Goal: Information Seeking & Learning: Learn about a topic

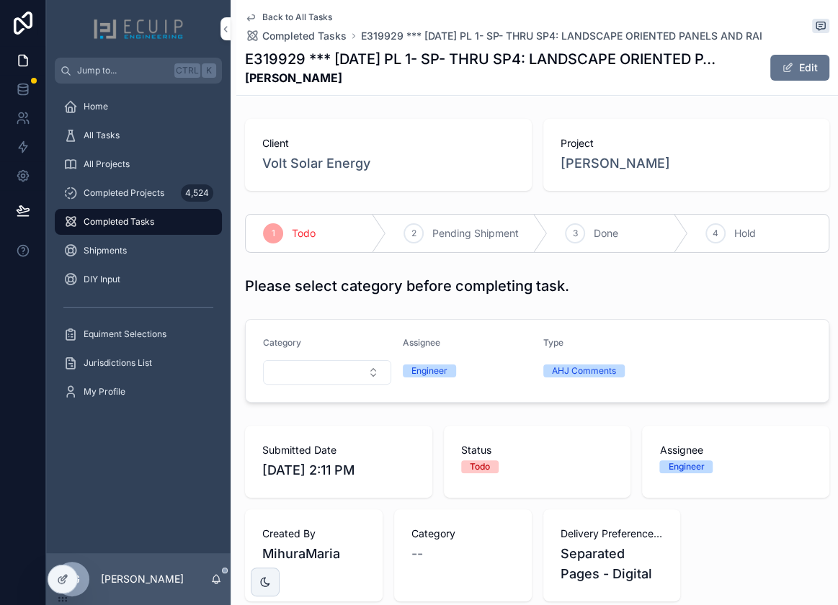
scroll to position [327, 0]
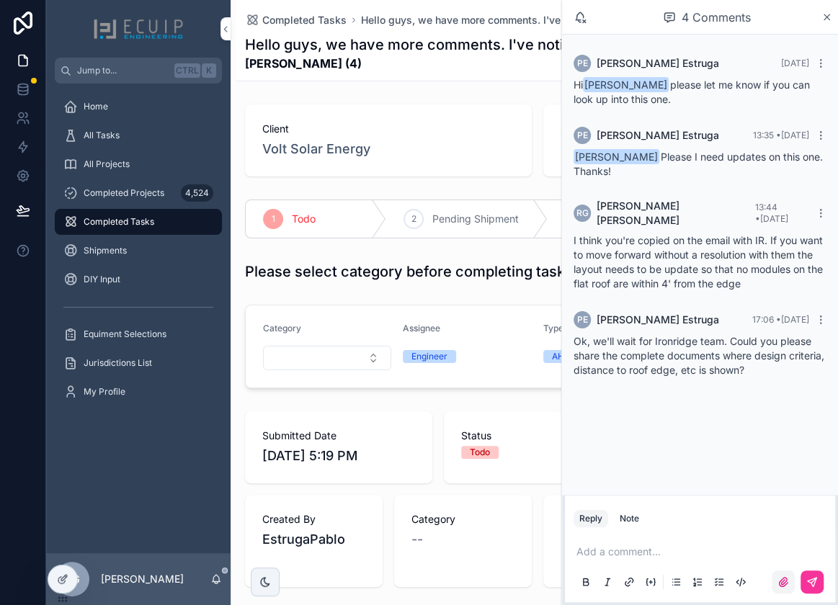
click at [776, 582] on label "scrollable content" at bounding box center [782, 581] width 23 height 23
click at [0, 0] on input "scrollable content" at bounding box center [0, 0] width 0 height 0
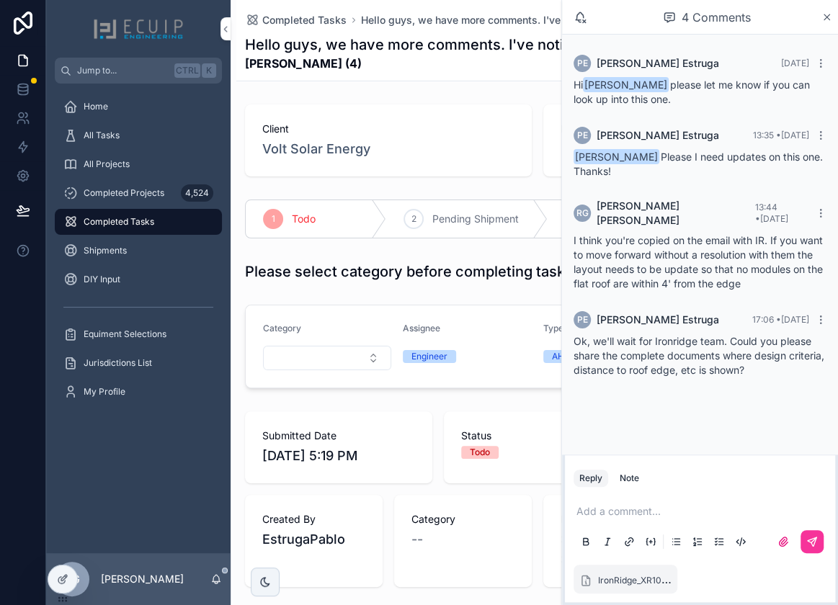
click at [668, 510] on p "scrollable content" at bounding box center [702, 511] width 253 height 14
click at [769, 512] on p "**********" at bounding box center [702, 511] width 253 height 14
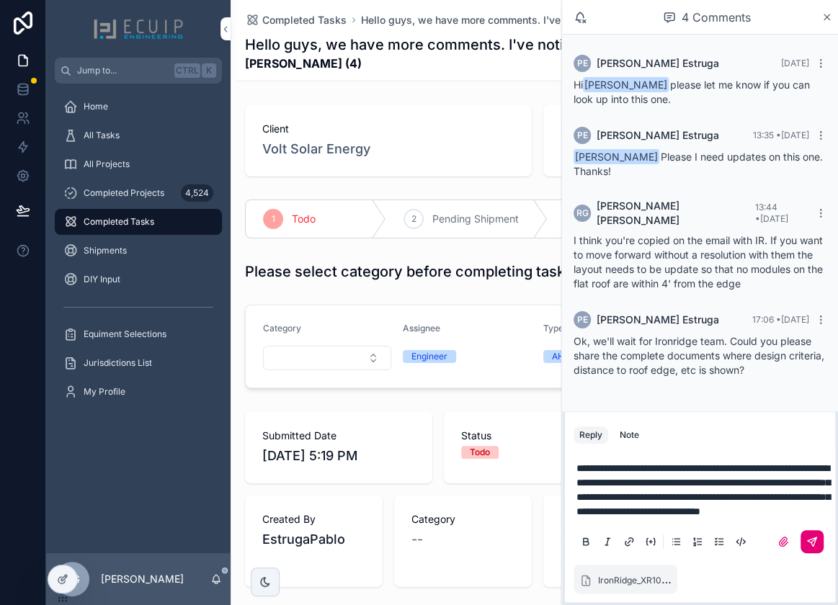
click at [812, 542] on icon "scrollable content" at bounding box center [813, 539] width 5 height 5
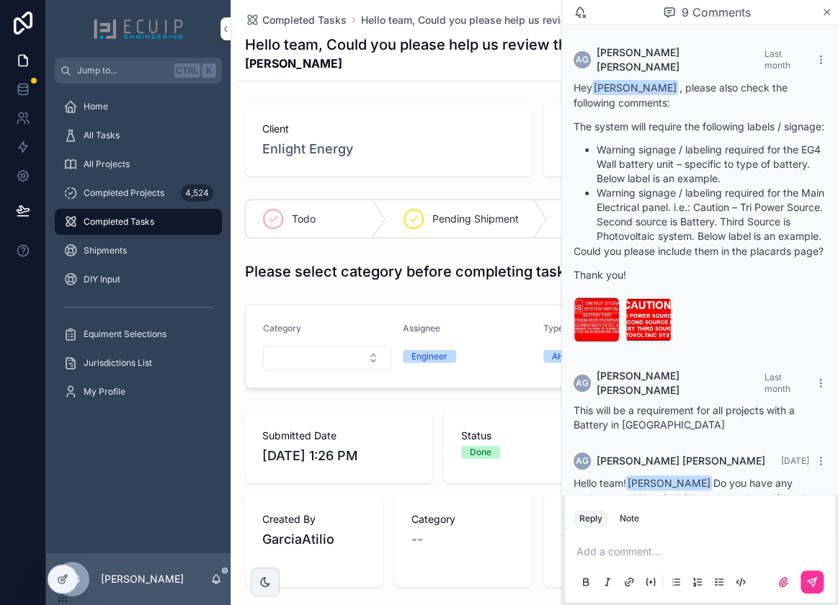
scroll to position [445, 0]
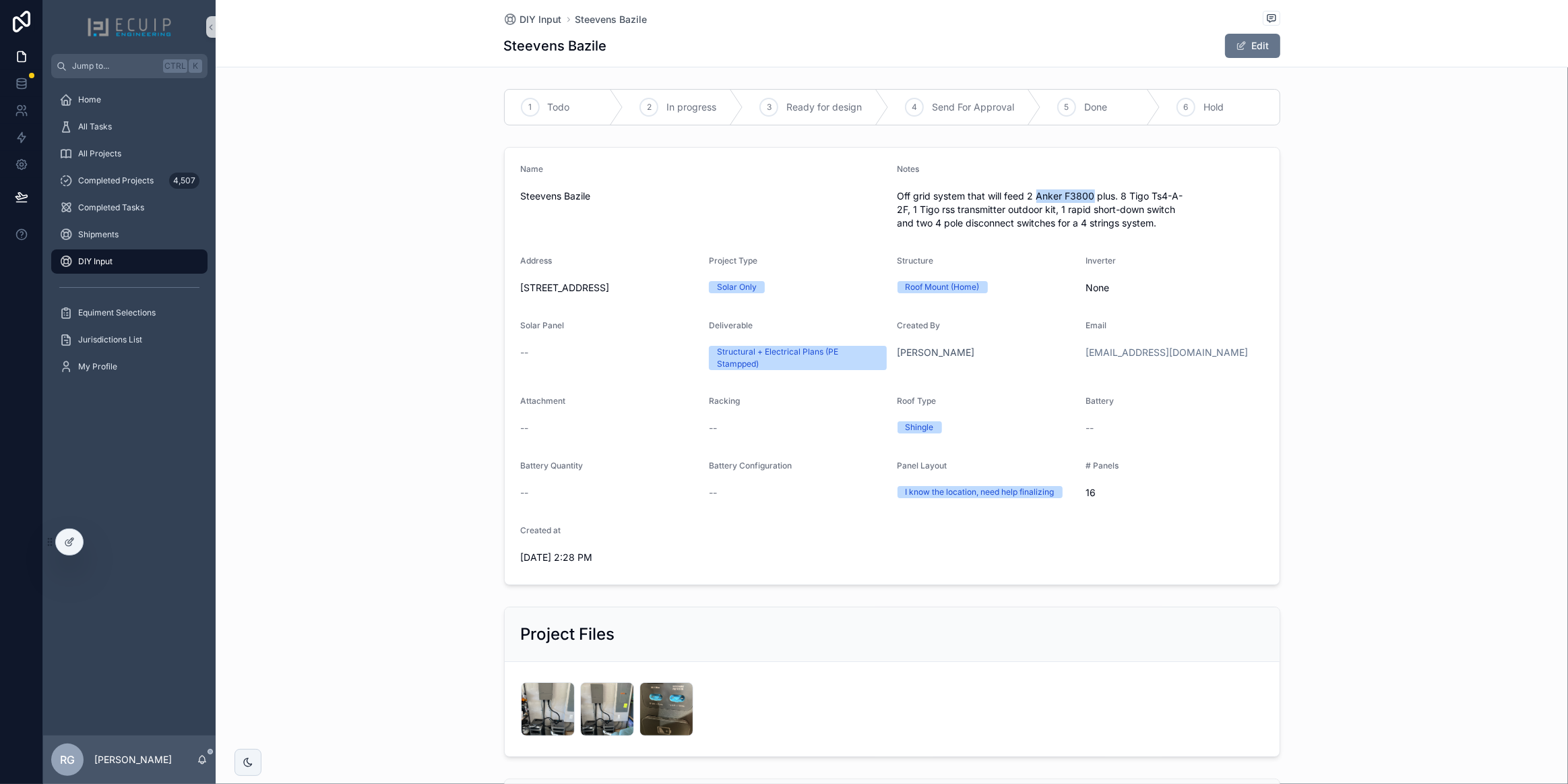
drag, startPoint x: 1088, startPoint y: 195, endPoint x: 1034, endPoint y: 197, distance: 54.0
click at [1034, 197] on span "Off grid system that will feed 2 Anker F3800 plus. 8 Tigo Ts4-A-2F, 1 Tigo rss …" at bounding box center [1080, 209] width 366 height 40
copy span "Anker F3800"
click at [599, 704] on div "IMG_1859 .jpeg" at bounding box center [607, 709] width 54 height 54
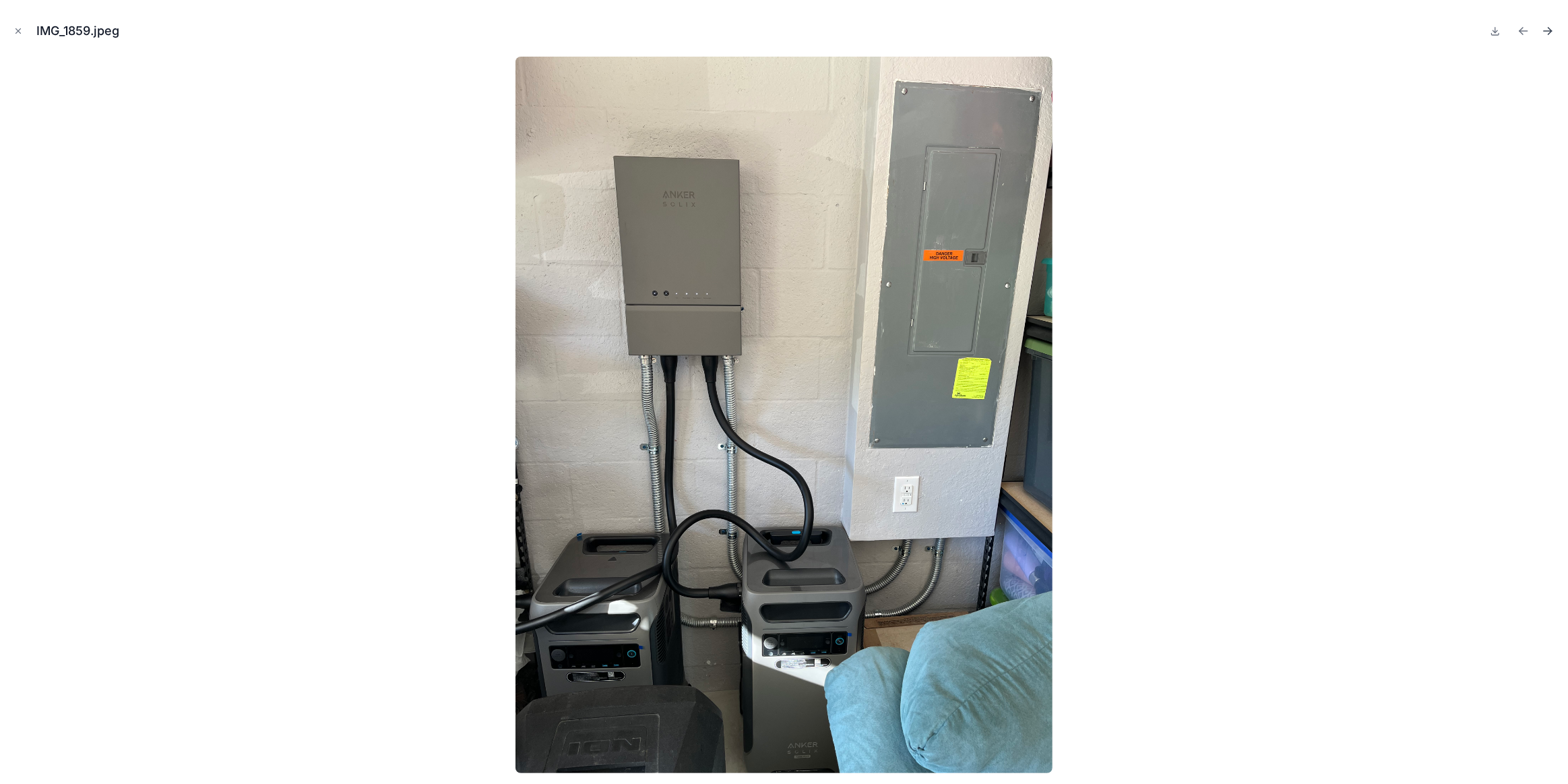
click at [1553, 34] on icon "Next file" at bounding box center [1547, 31] width 13 height 13
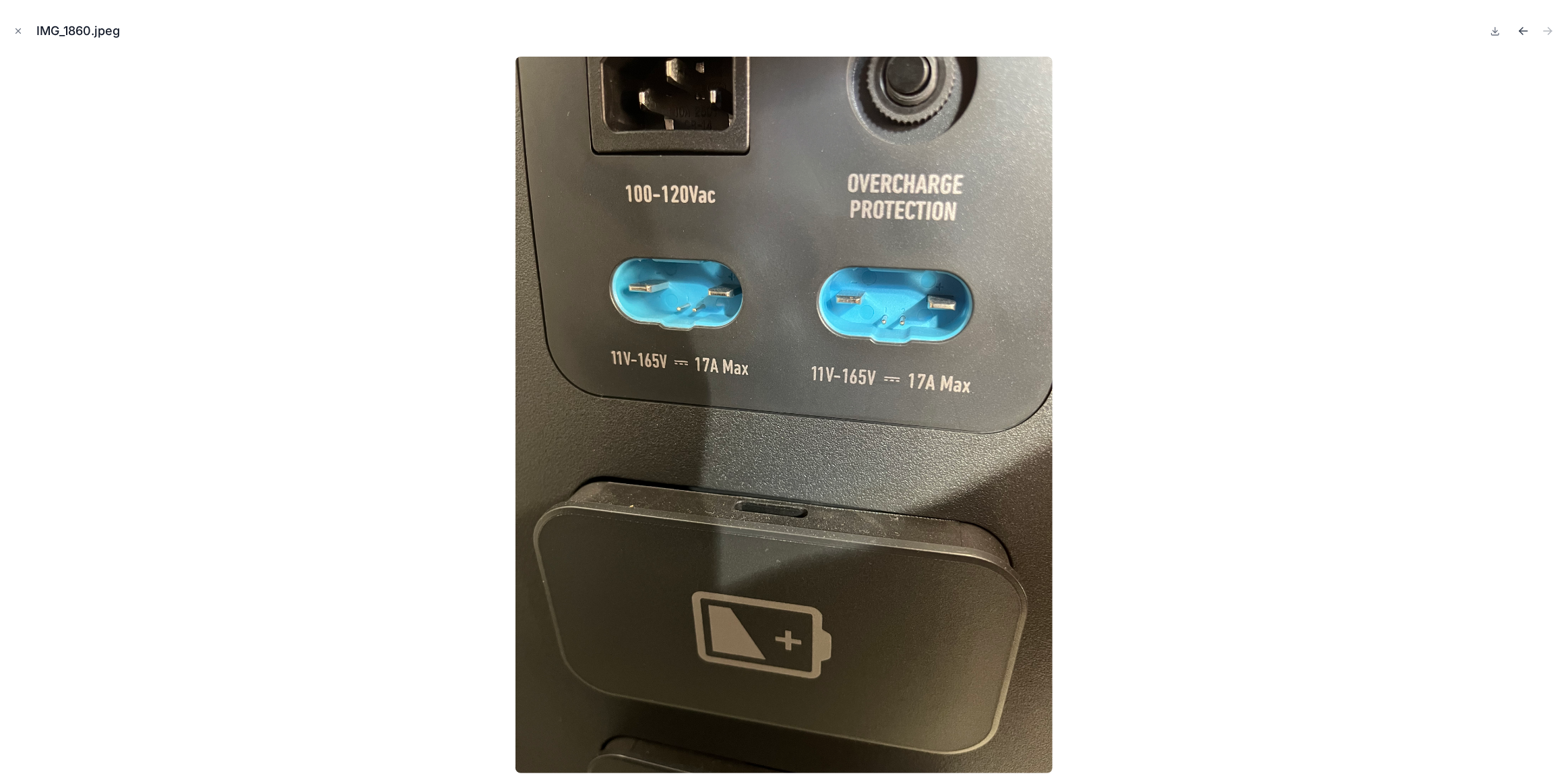
click at [1523, 29] on icon "Previous file" at bounding box center [1523, 31] width 13 height 13
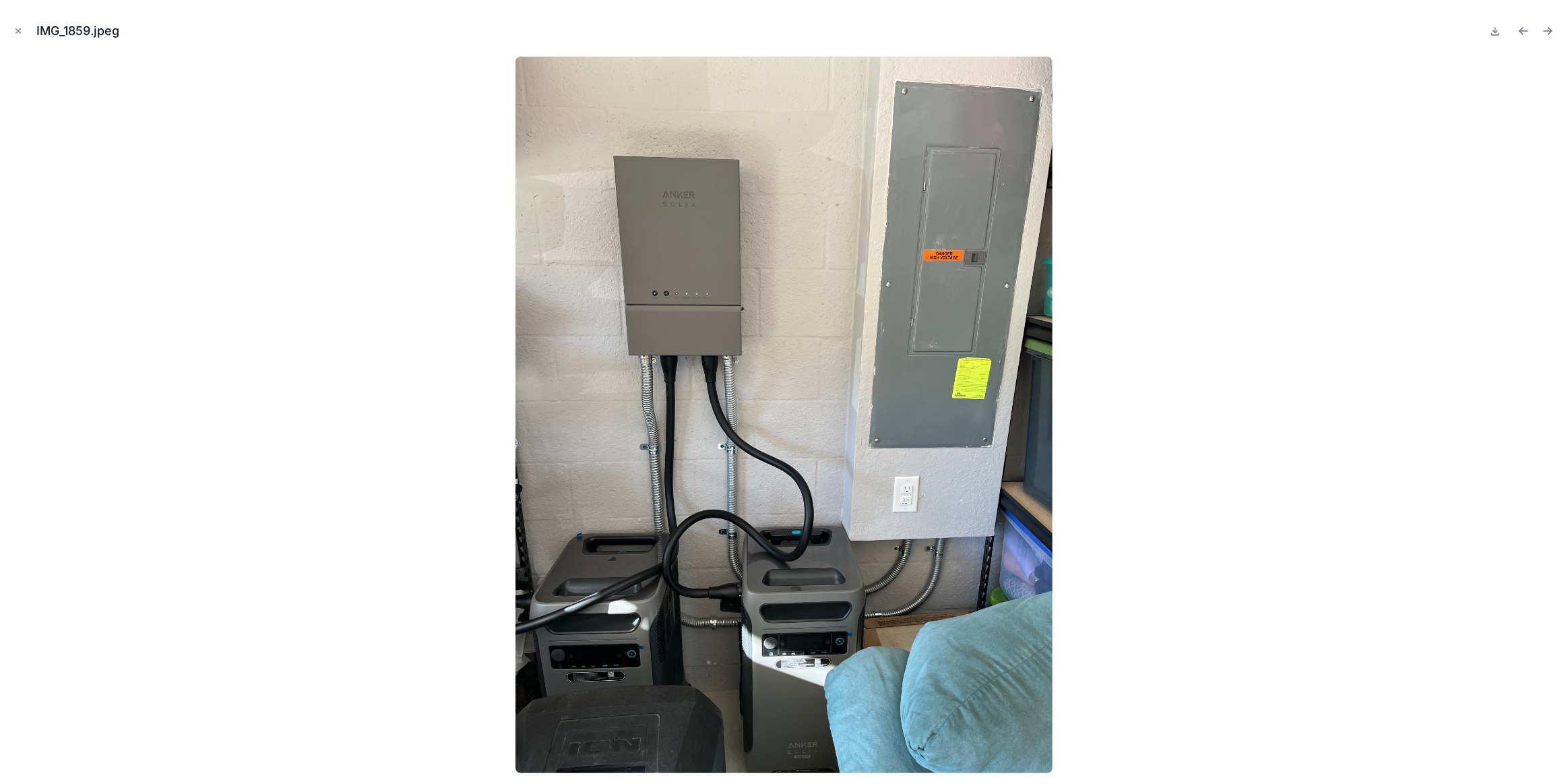
click at [1523, 29] on icon "Previous file" at bounding box center [1523, 31] width 13 height 13
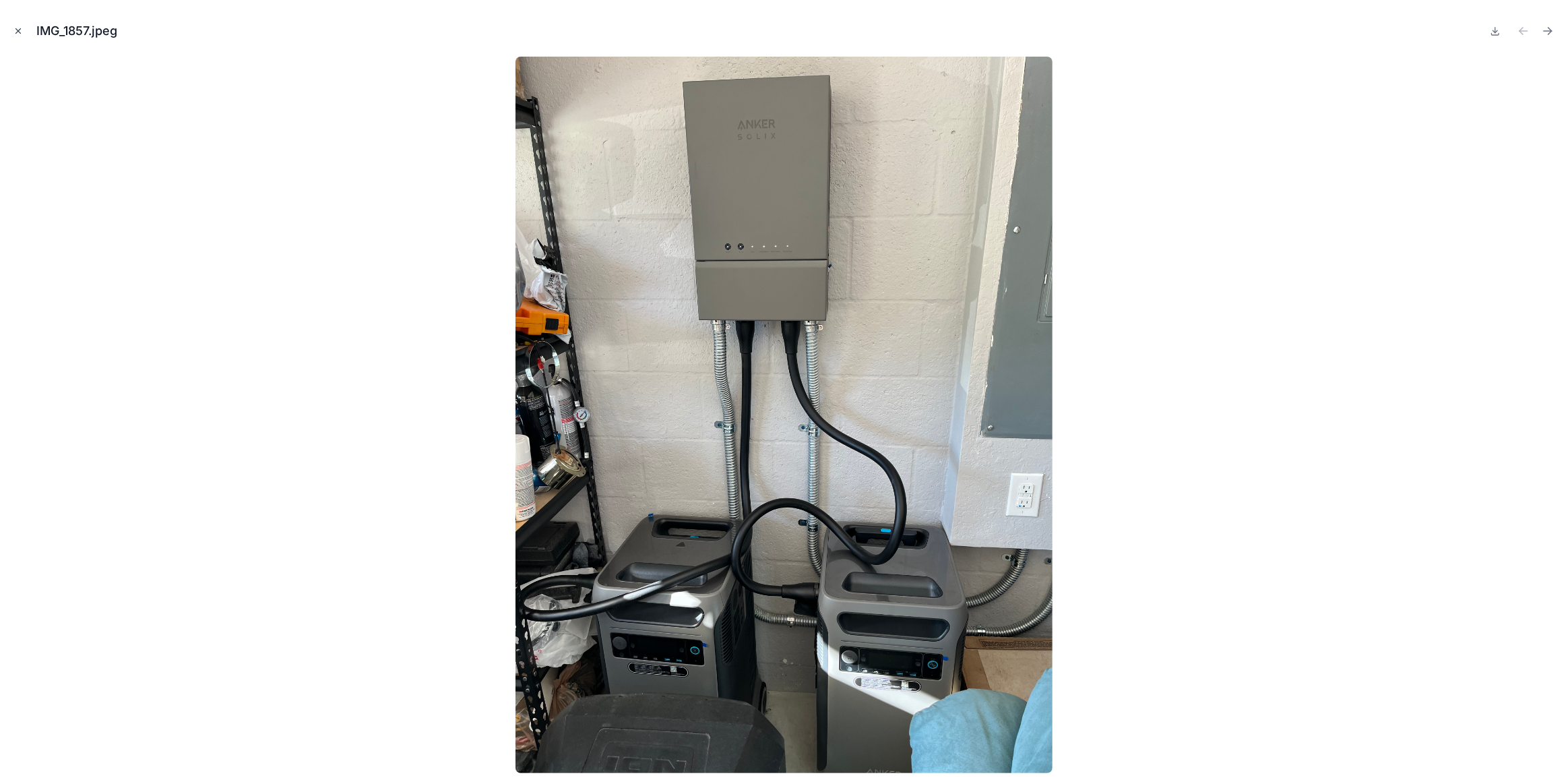
click at [17, 35] on icon "Close modal" at bounding box center [18, 31] width 9 height 9
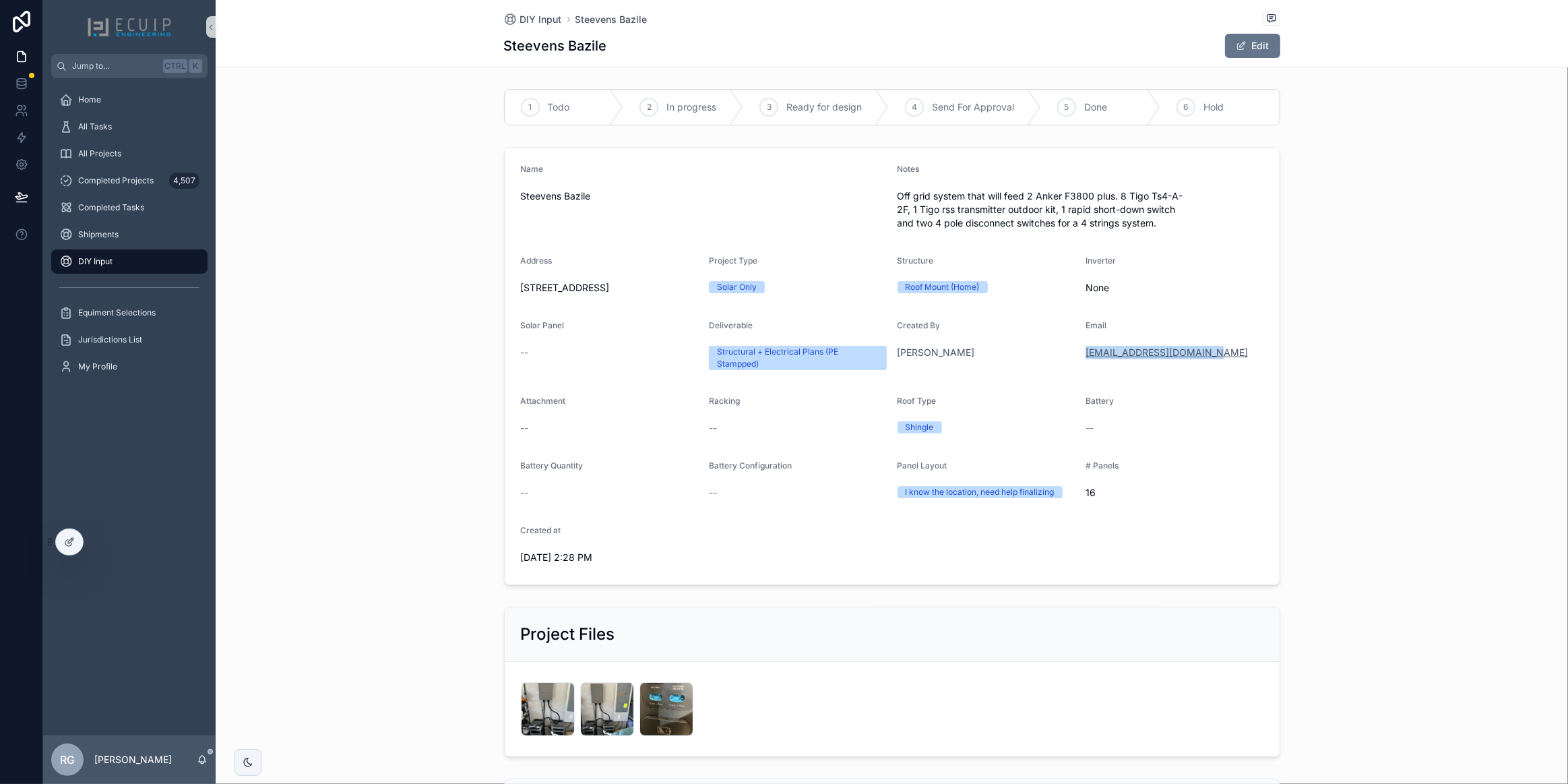
drag, startPoint x: 1212, startPoint y: 354, endPoint x: 1081, endPoint y: 357, distance: 131.0
click at [1085, 357] on div "[EMAIL_ADDRESS][DOMAIN_NAME]" at bounding box center [1174, 353] width 178 height 13
copy link "[EMAIL_ADDRESS][DOMAIN_NAME]"
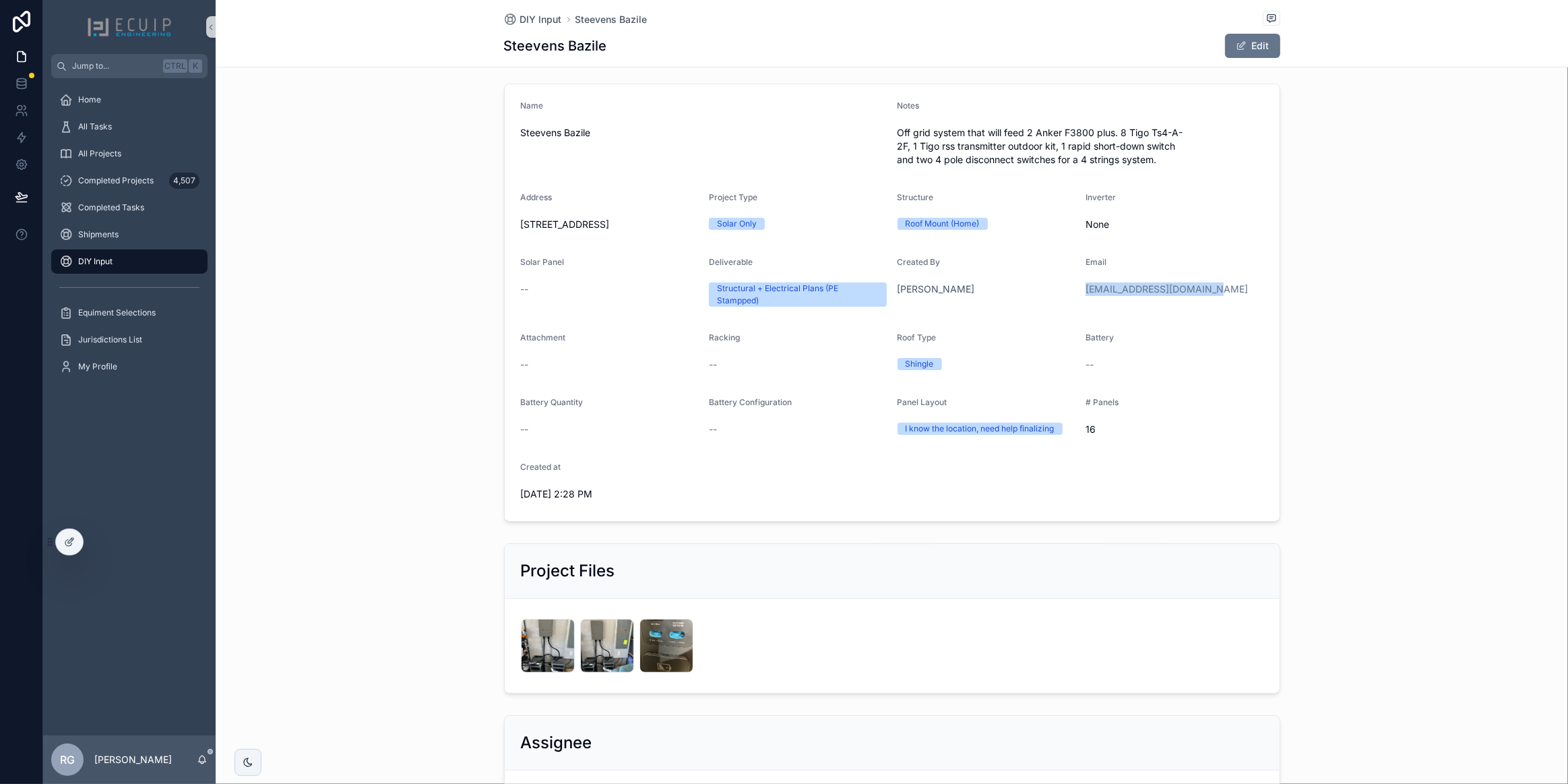
scroll to position [282, 0]
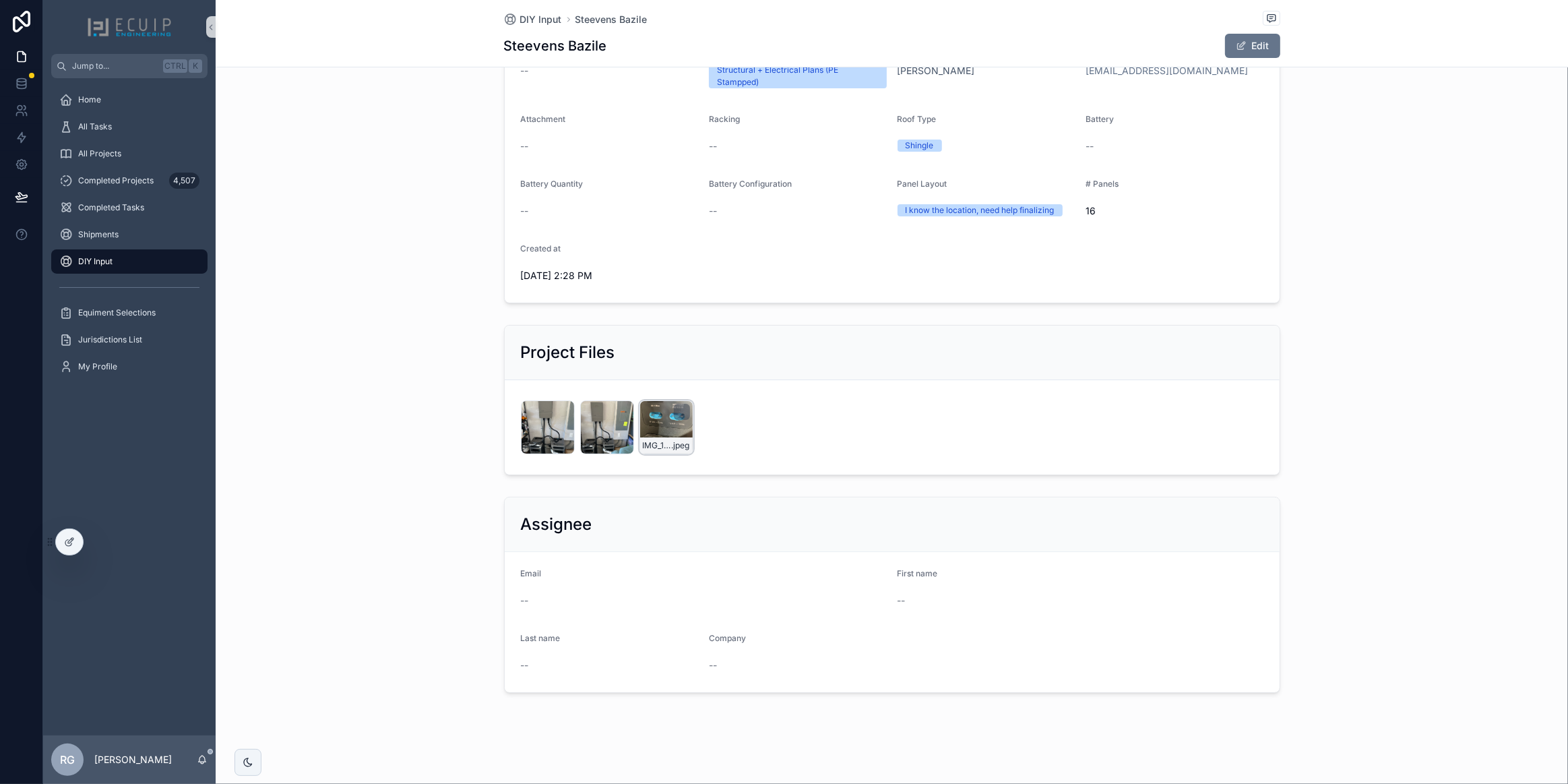
click at [662, 429] on div "IMG_1860 .jpeg" at bounding box center [667, 428] width 54 height 54
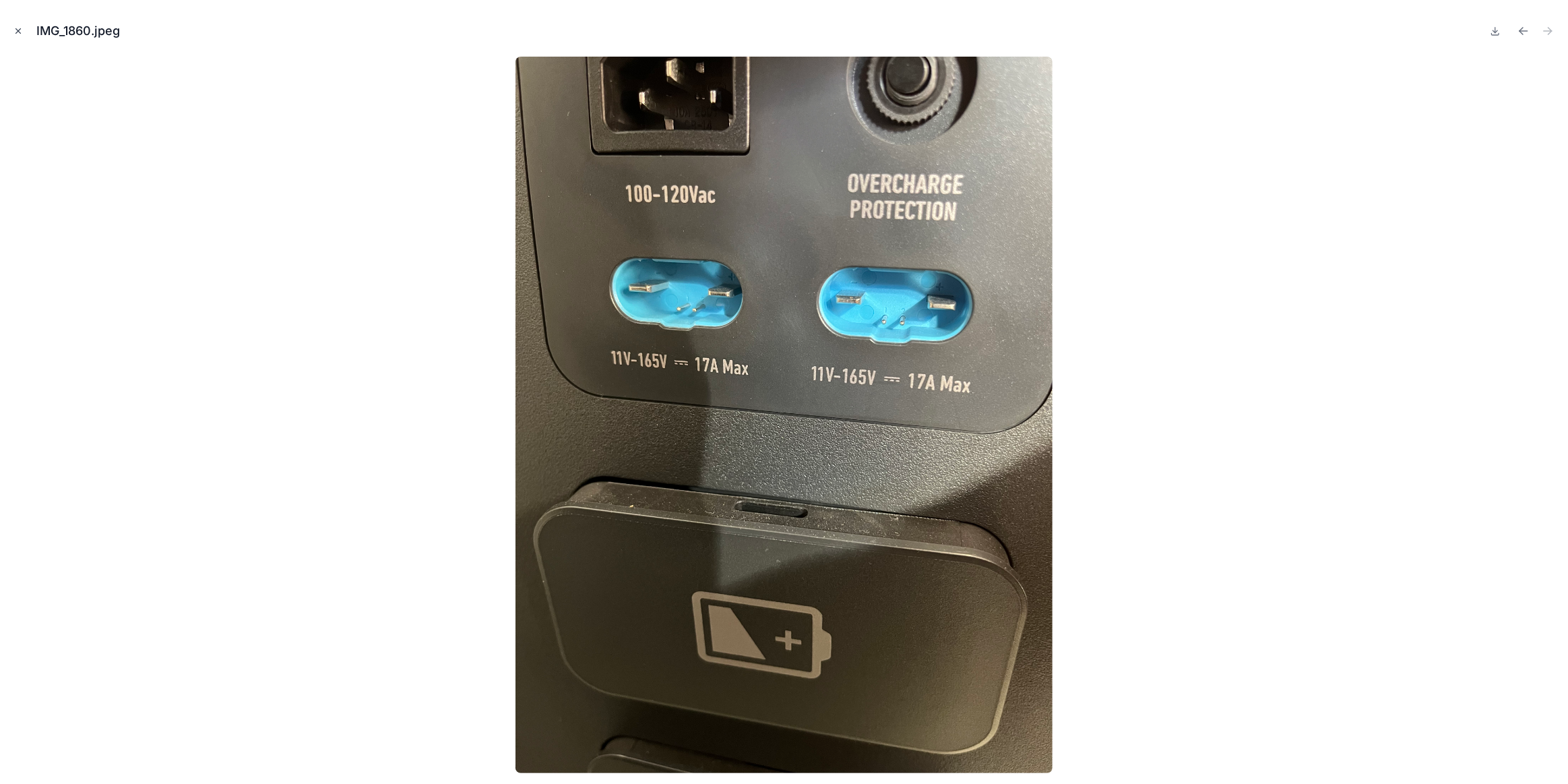
click at [22, 31] on icon "Close modal" at bounding box center [18, 31] width 9 height 9
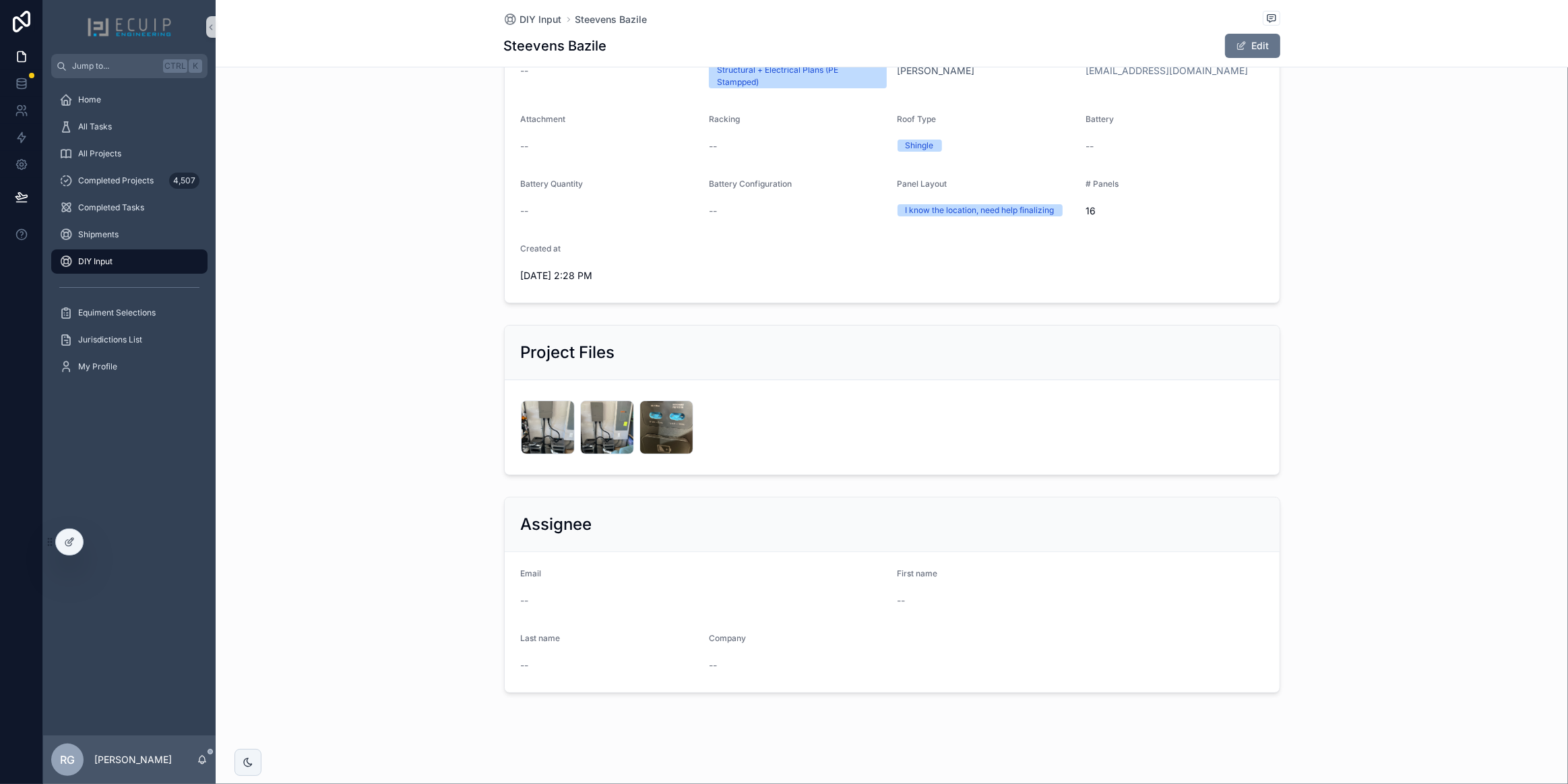
click at [1219, 357] on div "Project Files" at bounding box center [893, 352] width 743 height 22
